Goal: Task Accomplishment & Management: Use online tool/utility

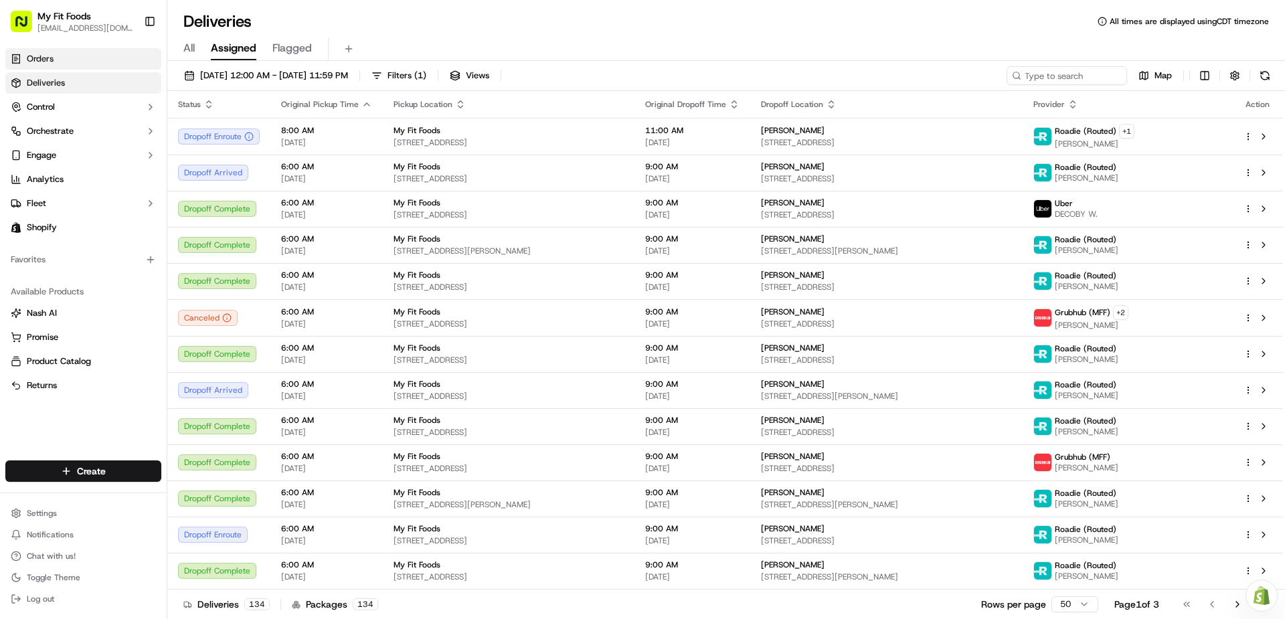
click at [54, 63] on span "Orders" at bounding box center [40, 59] width 27 height 12
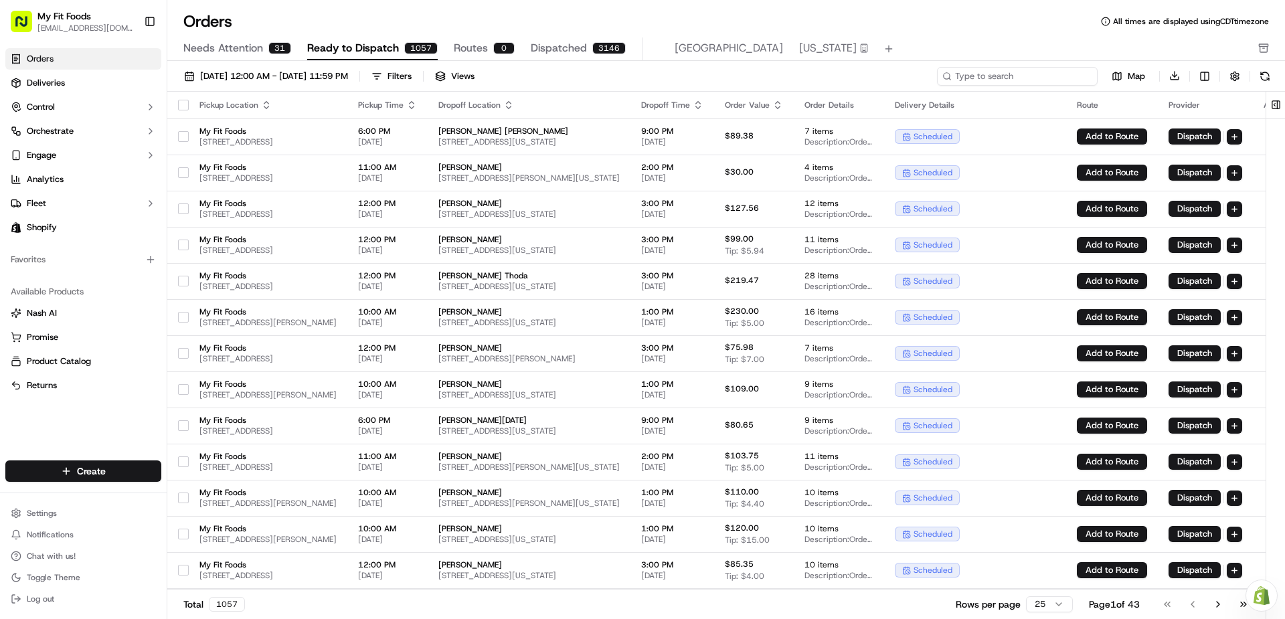
click at [1018, 72] on input at bounding box center [1017, 76] width 161 height 19
paste input "[PERSON_NAME]"
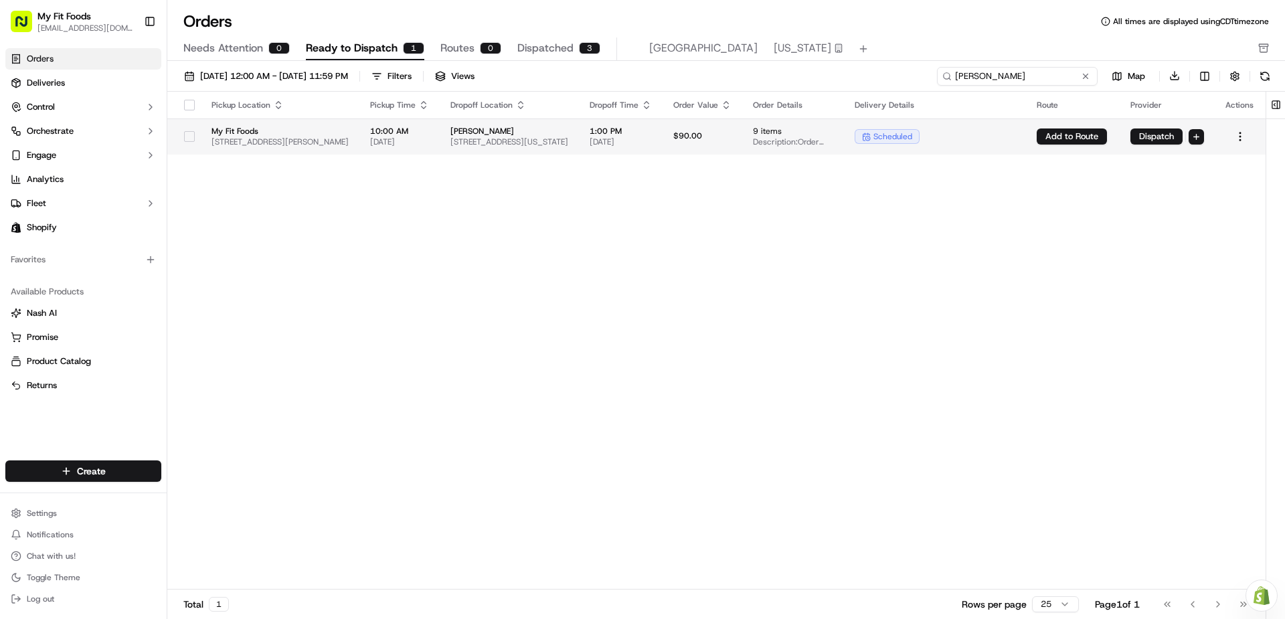
type input "[PERSON_NAME]"
click at [1015, 135] on div "scheduled" at bounding box center [935, 136] width 161 height 15
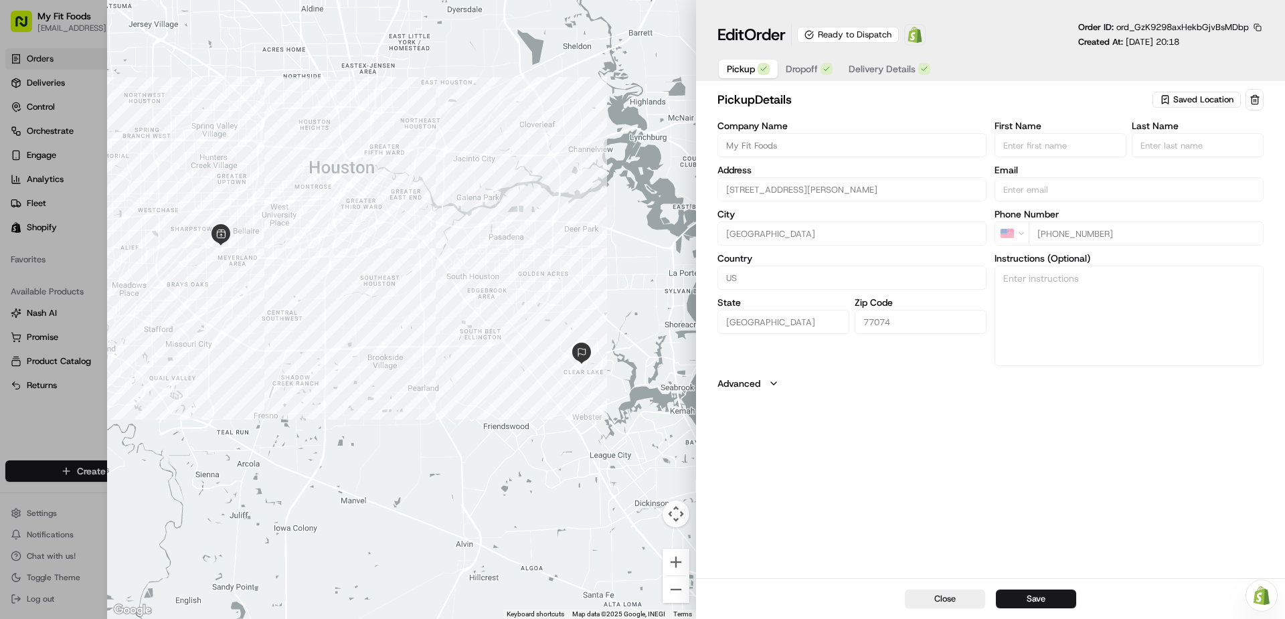
click at [1194, 103] on span "Saved Location" at bounding box center [1203, 100] width 60 height 12
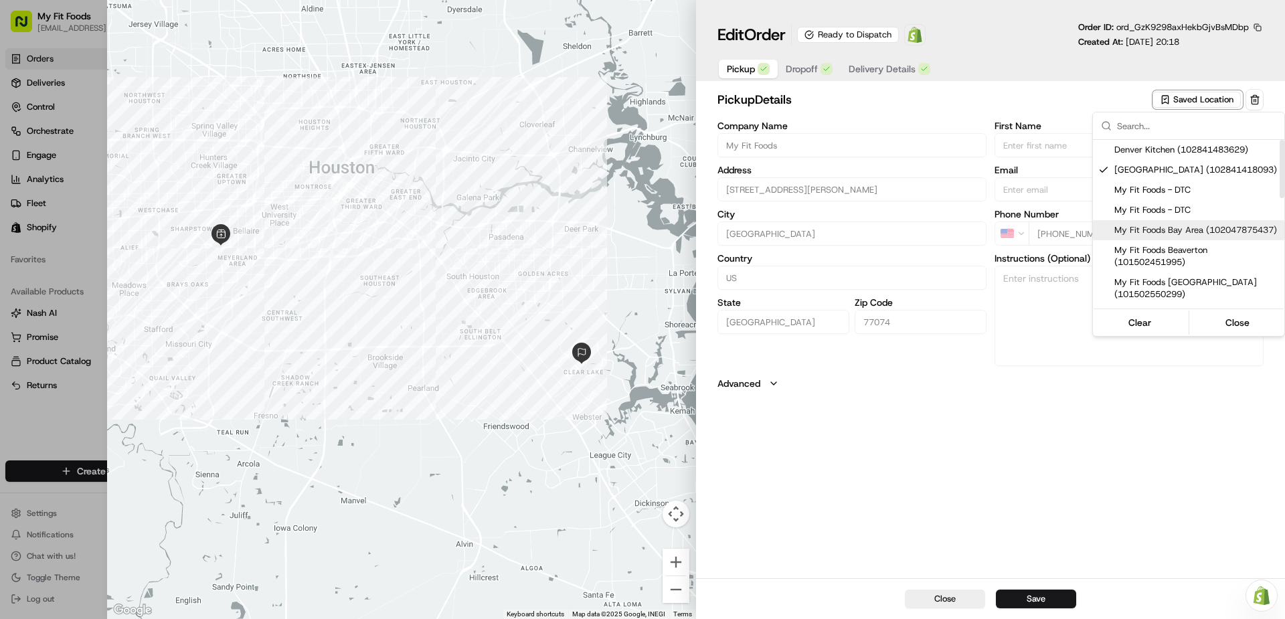
click at [1189, 234] on span "My Fit Foods Bay Area (102047875437)" at bounding box center [1196, 230] width 165 height 12
type input "My Fit Foods Bay Area"
type input "[STREET_ADDRESS][PERSON_NAME]"
type input "[PERSON_NAME]"
type input "77598"
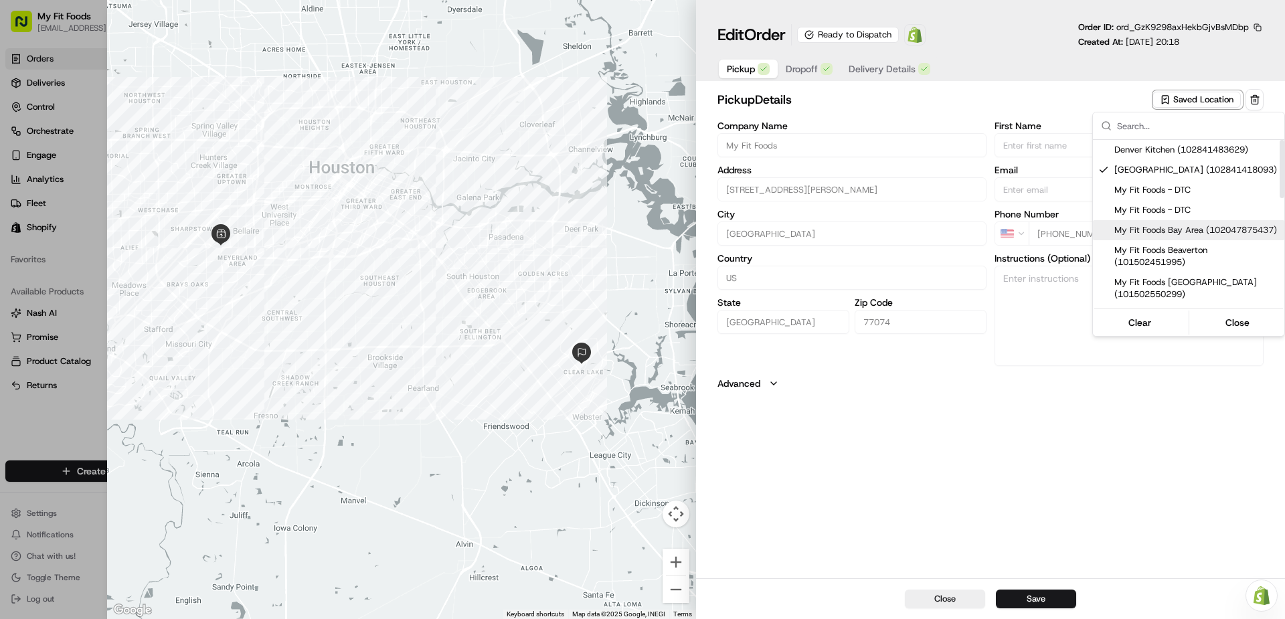
type input "[PHONE_NUMBER]"
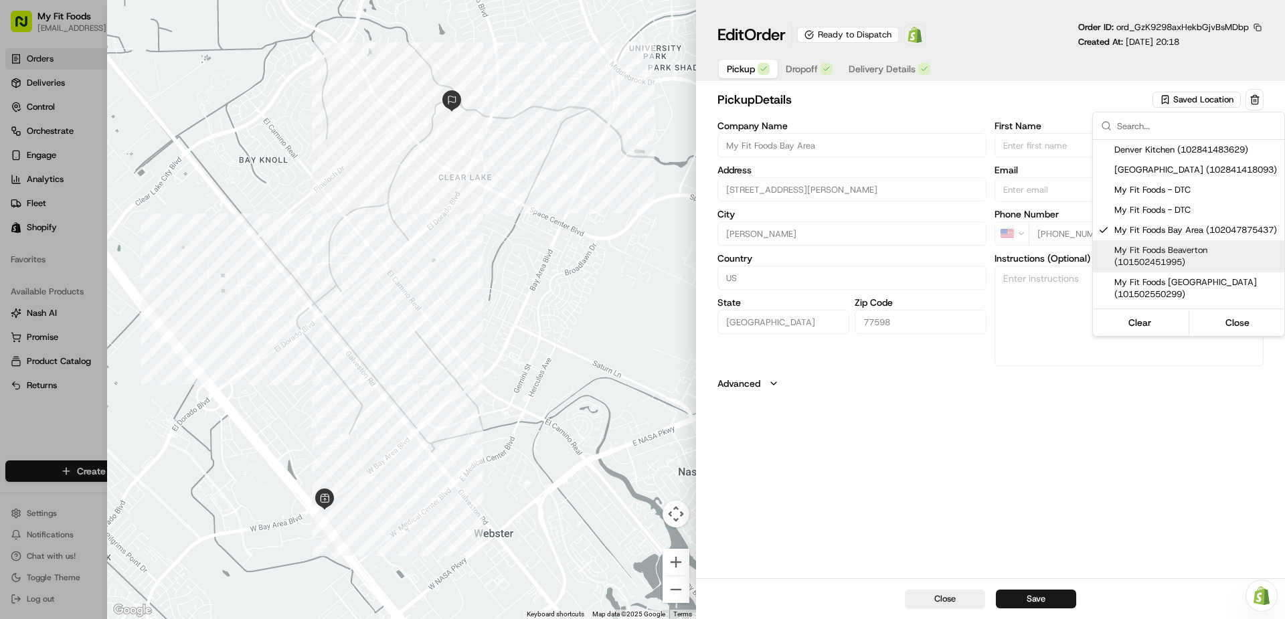
click at [1039, 606] on body "My Fit Foods [EMAIL_ADDRESS][DOMAIN_NAME] Toggle Sidebar Orders Deliveries Cont…" at bounding box center [642, 309] width 1285 height 619
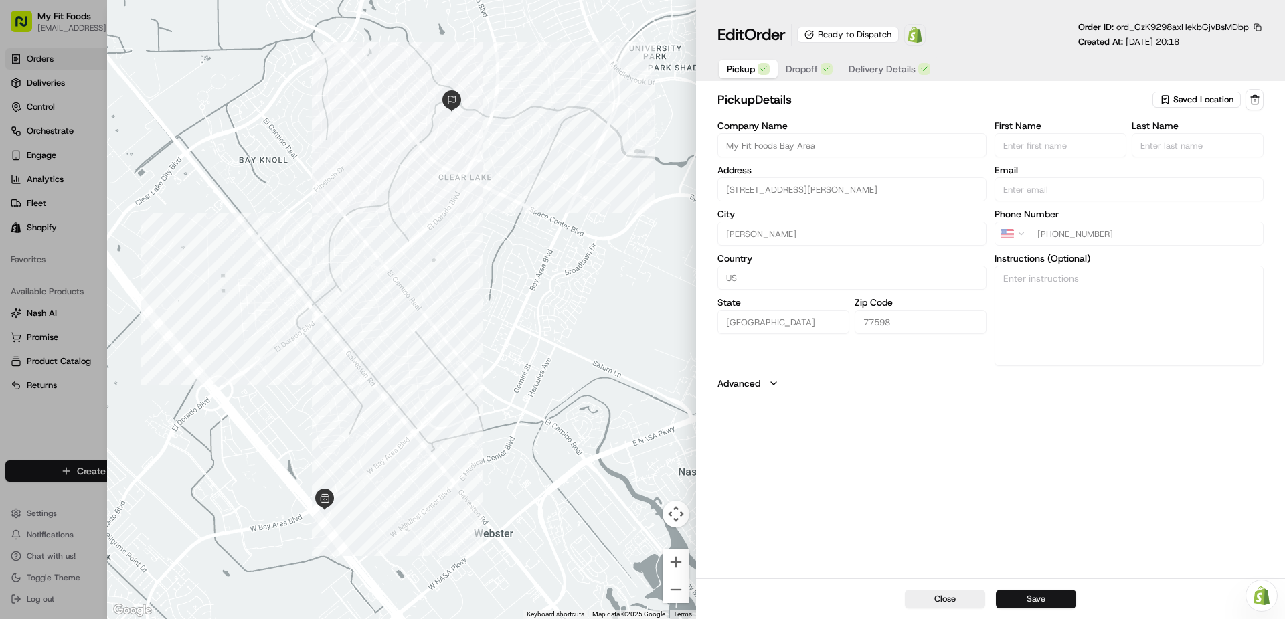
click at [1039, 604] on button "Save" at bounding box center [1036, 599] width 80 height 19
type input "+1"
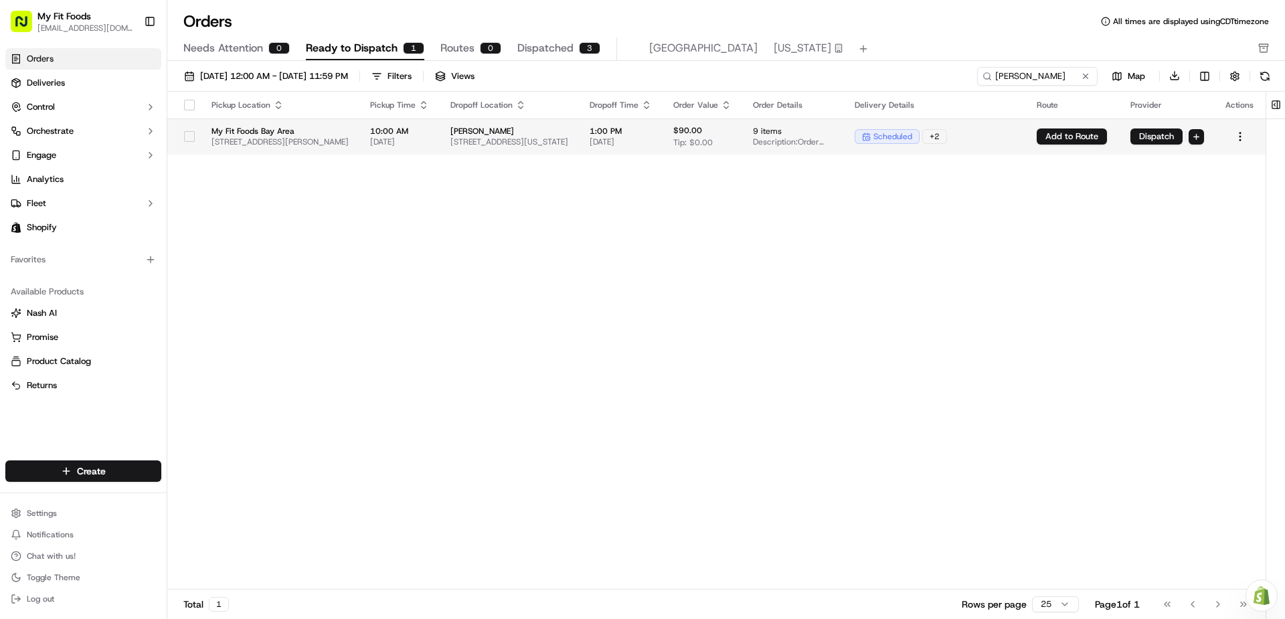
click at [184, 139] on button "button" at bounding box center [189, 136] width 11 height 11
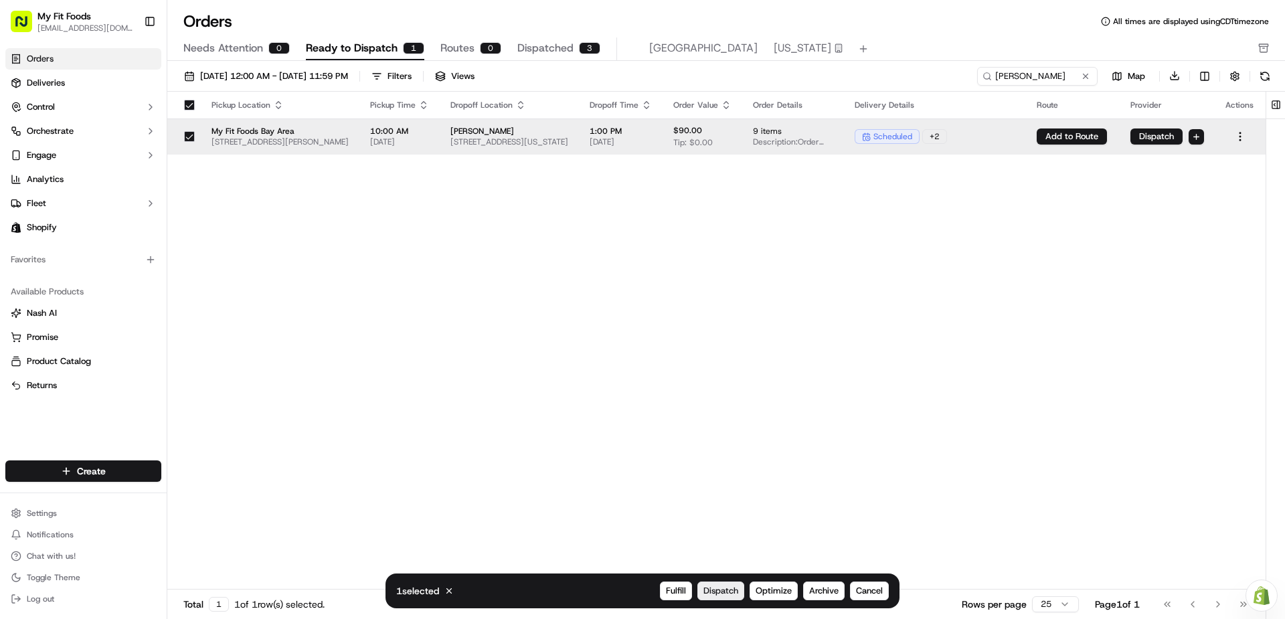
click at [716, 585] on span "Dispatch" at bounding box center [720, 591] width 35 height 12
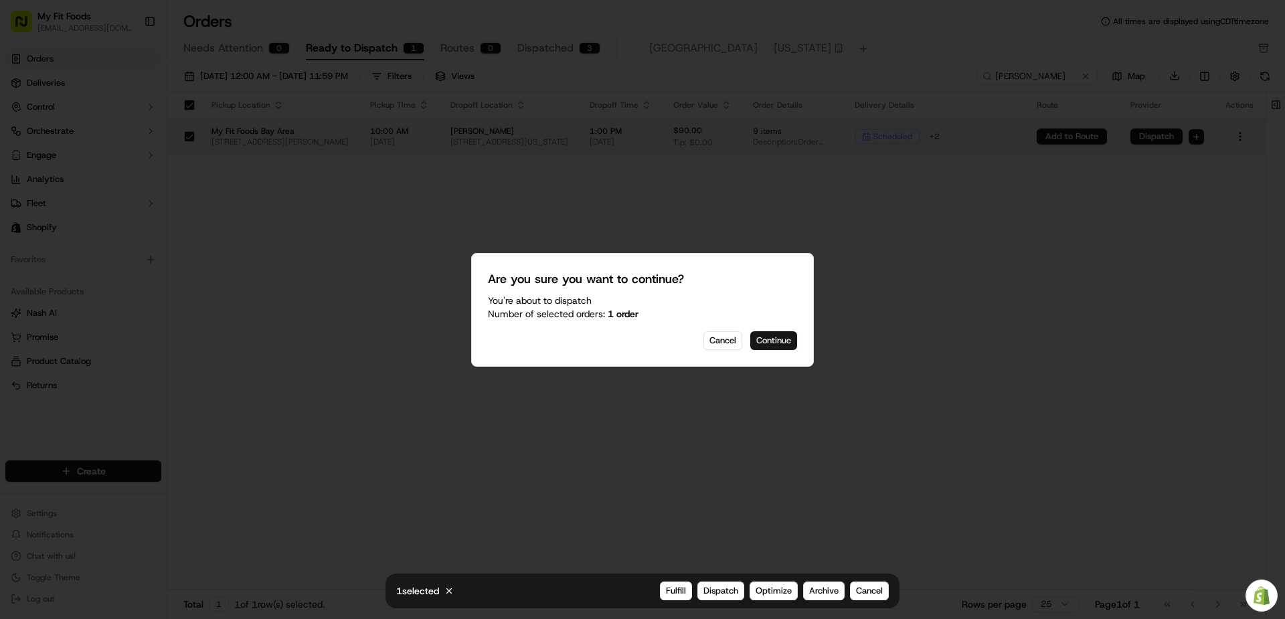
click at [774, 341] on button "Continue" at bounding box center [773, 340] width 47 height 19
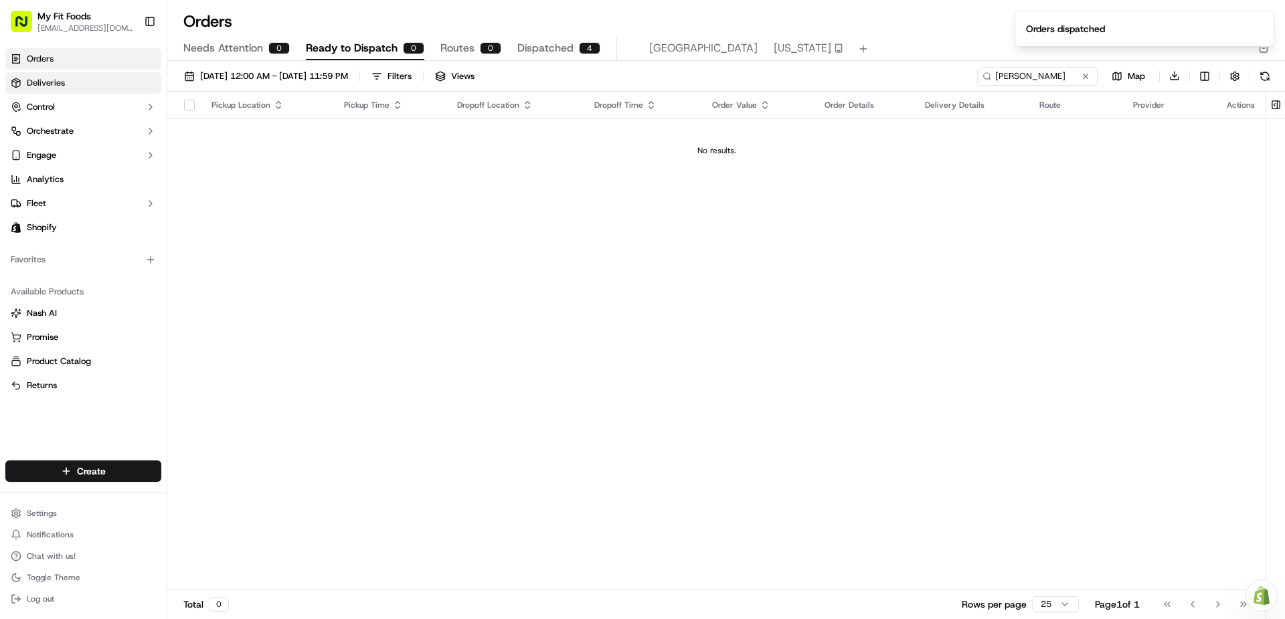
click at [53, 86] on span "Deliveries" at bounding box center [46, 83] width 38 height 12
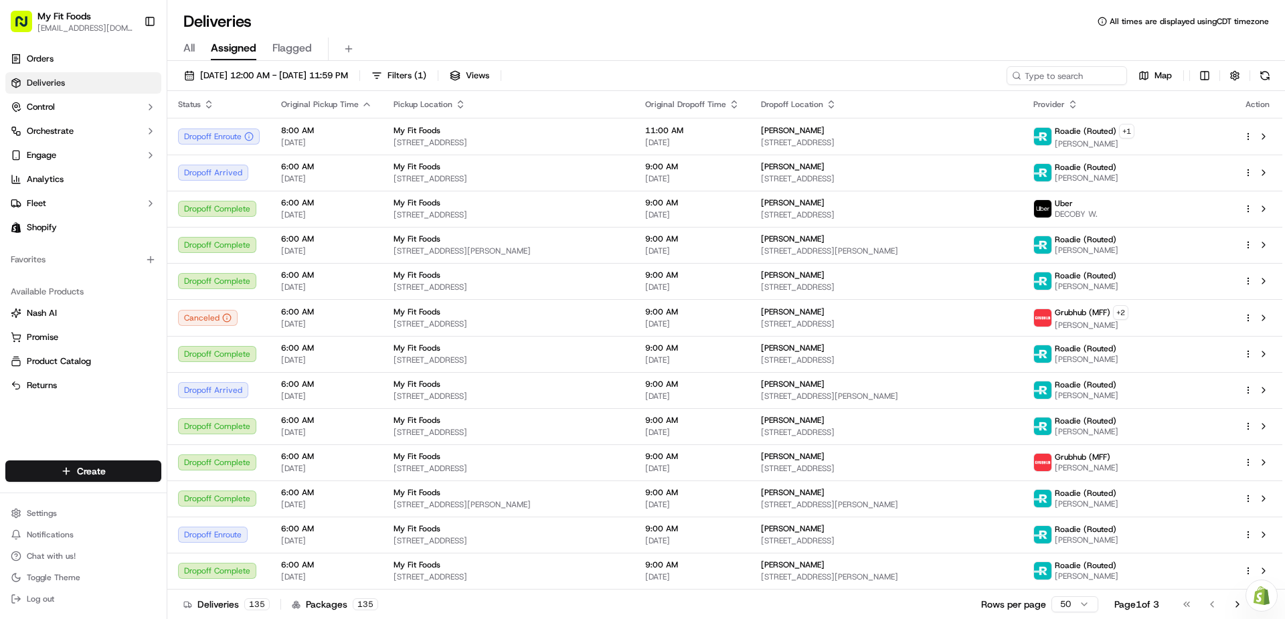
click at [187, 50] on span "All" at bounding box center [188, 48] width 11 height 16
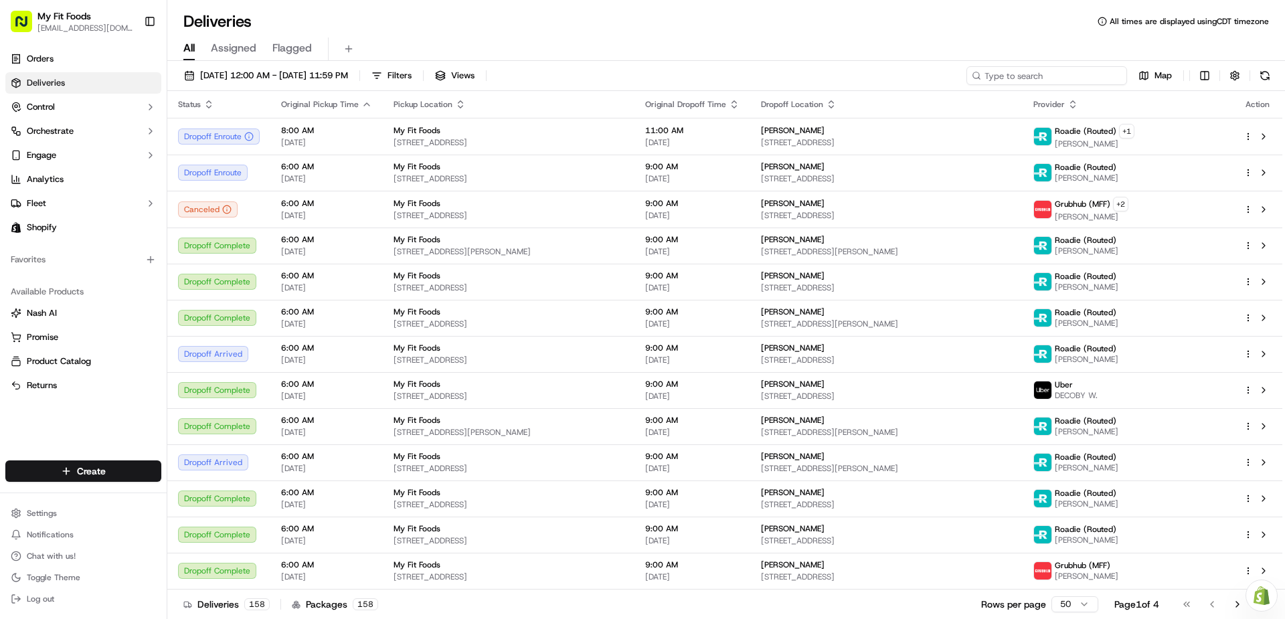
click at [1056, 77] on input at bounding box center [1046, 75] width 161 height 19
paste input "[PERSON_NAME]"
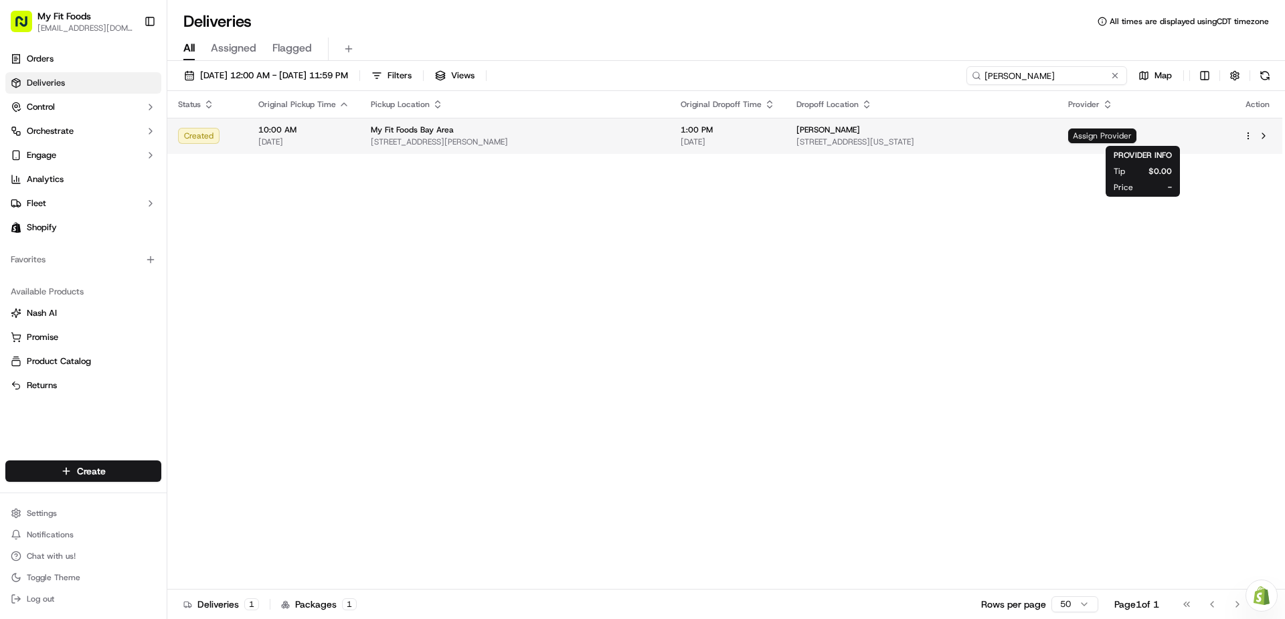
type input "[PERSON_NAME]"
click at [1136, 136] on span "Assign Provider" at bounding box center [1102, 136] width 68 height 15
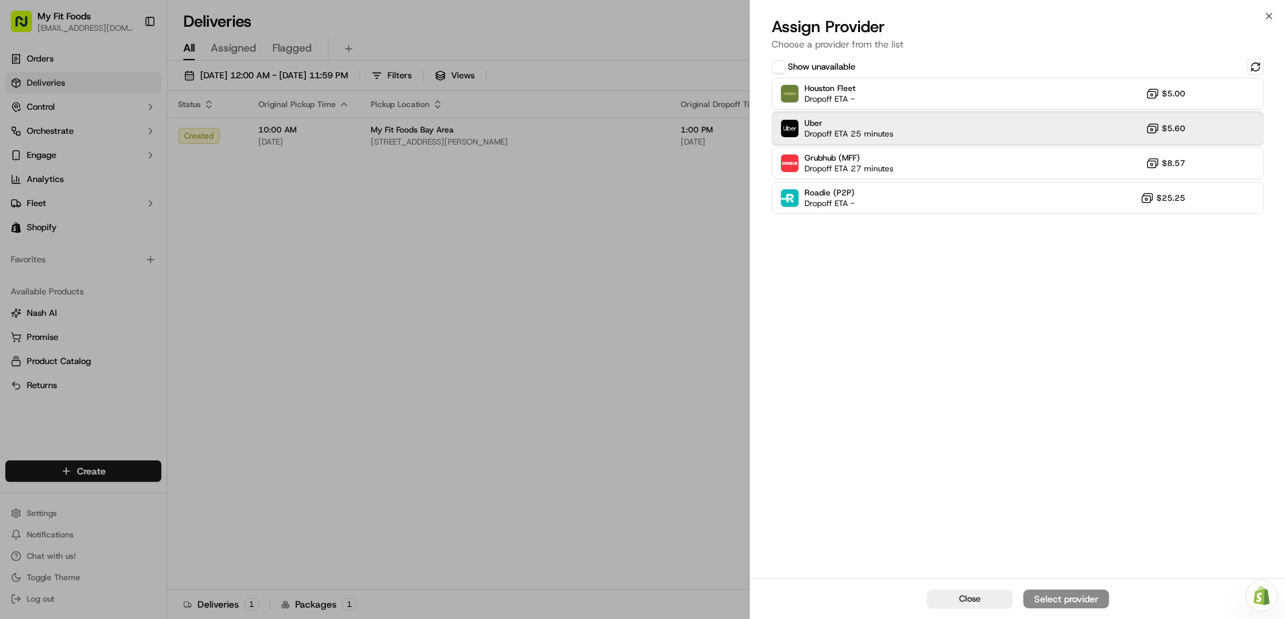
click at [979, 116] on div "Uber Dropoff ETA 25 minutes $5.60" at bounding box center [1018, 128] width 492 height 32
click at [1087, 602] on div "Assign Provider" at bounding box center [1066, 598] width 66 height 13
